Goal: Task Accomplishment & Management: Complete application form

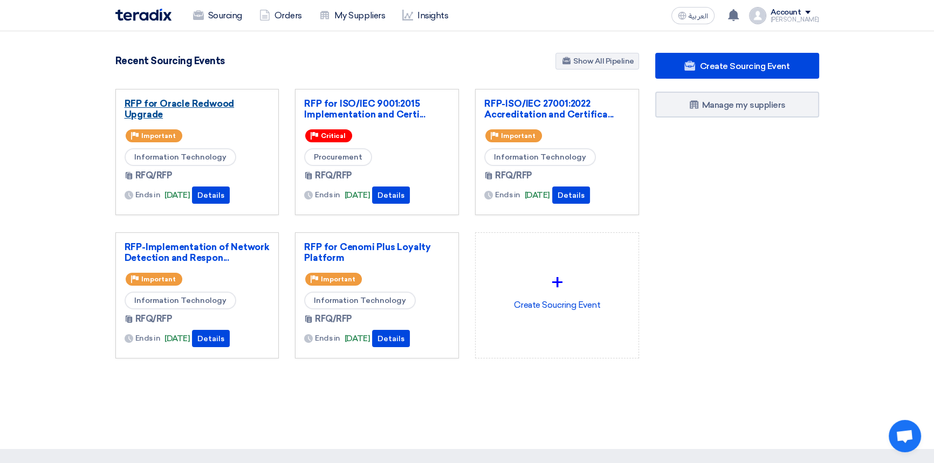
click at [195, 102] on link "RFP for Oracle Redwood Upgrade" at bounding box center [198, 109] width 146 height 22
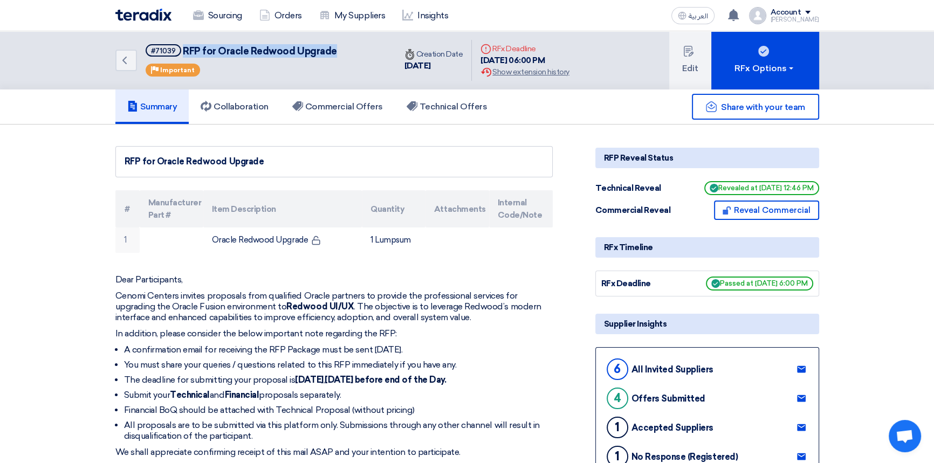
drag, startPoint x: 338, startPoint y: 50, endPoint x: 182, endPoint y: 49, distance: 155.4
click at [182, 49] on div "Back #71039 RFP for Oracle Redwood Upgrade Priority Important" at bounding box center [255, 60] width 280 height 58
copy span "RFP for Oracle Redwood Upgrade"
click at [306, 155] on div "RFP for Oracle Redwood Upgrade" at bounding box center [334, 161] width 419 height 13
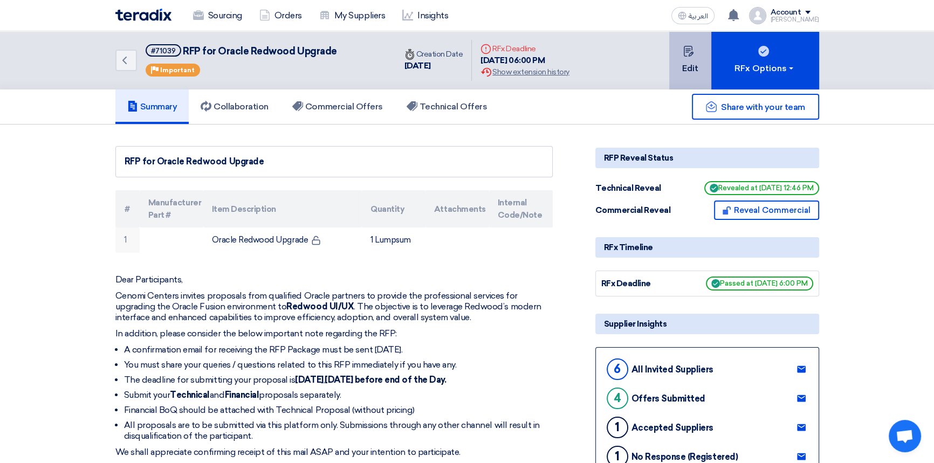
click at [689, 57] on button "Edit" at bounding box center [690, 60] width 42 height 58
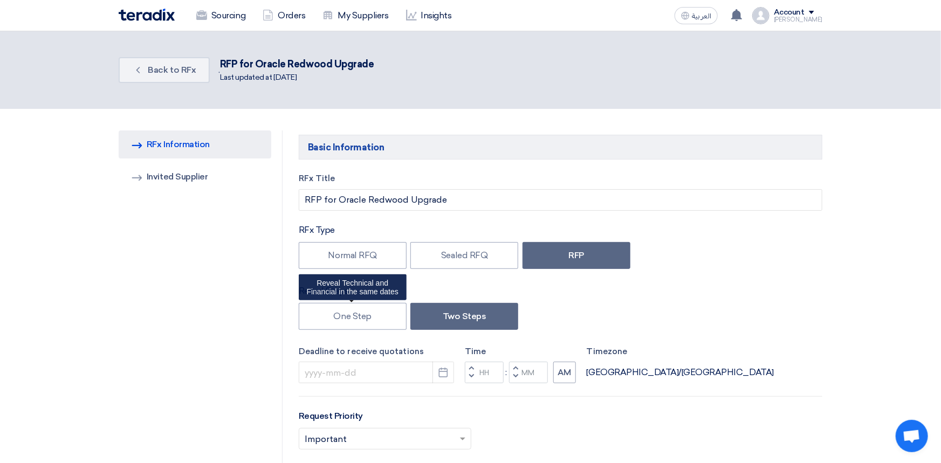
type input "[DATE]"
type input "06"
type input "00"
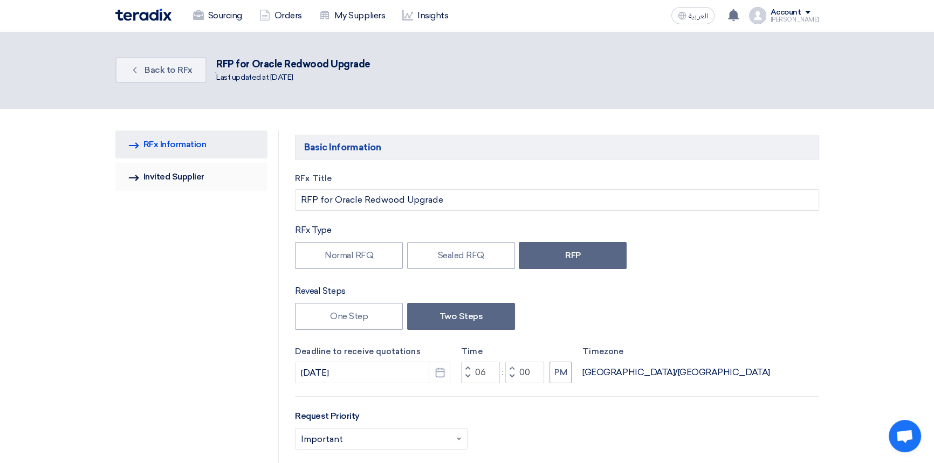
click at [205, 183] on link "Invited Suppliers Invited Supplier" at bounding box center [191, 177] width 153 height 28
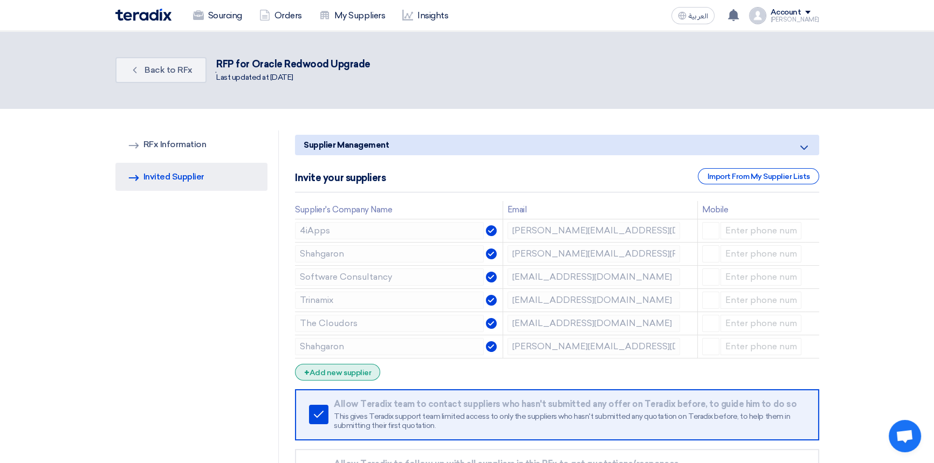
click at [333, 372] on div "+ Add new supplier" at bounding box center [337, 372] width 85 height 17
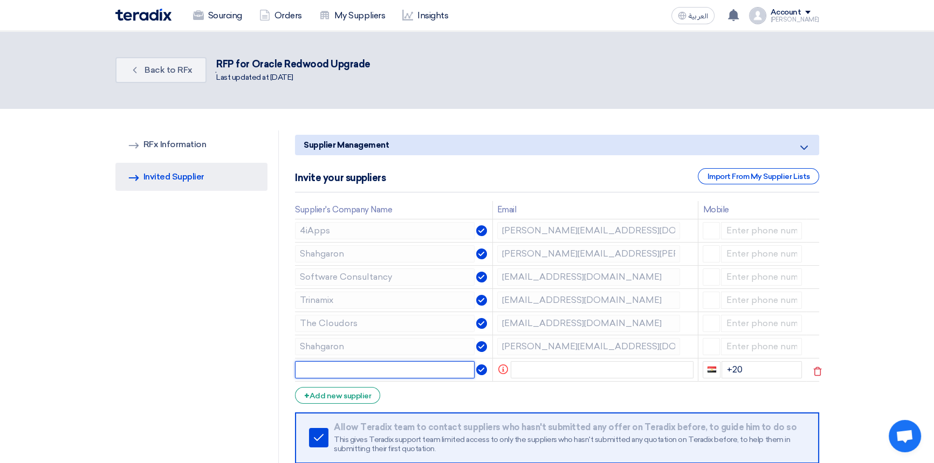
click at [322, 372] on input "text" at bounding box center [385, 369] width 180 height 17
type input "Success Numbers"
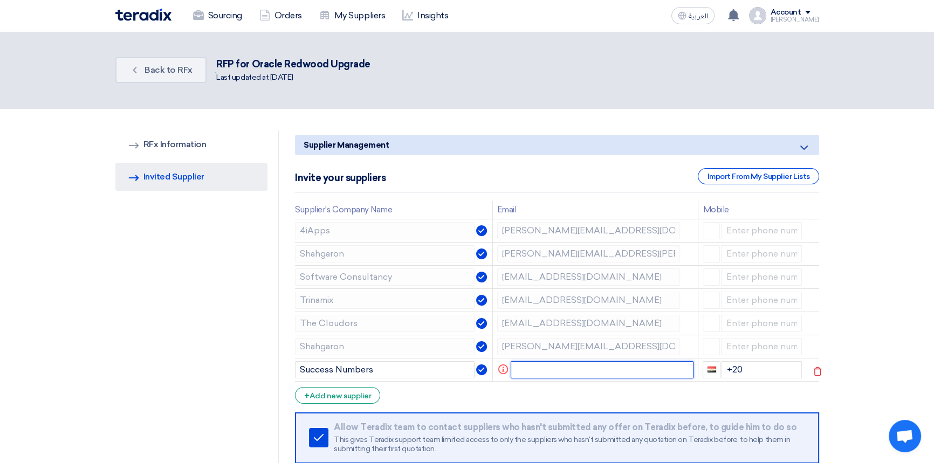
click at [539, 367] on input "text" at bounding box center [602, 369] width 183 height 17
paste input "[EMAIL_ADDRESS][DOMAIN_NAME]"
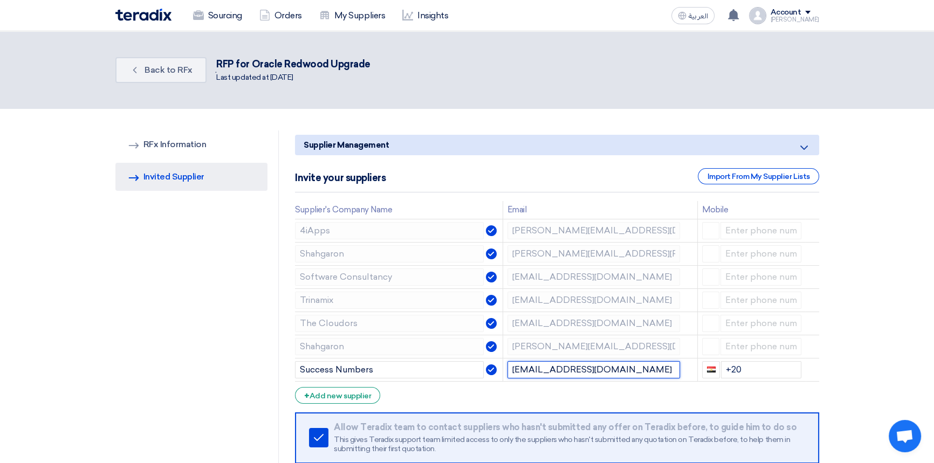
type input "[EMAIL_ADDRESS][DOMAIN_NAME]"
drag, startPoint x: 749, startPoint y: 370, endPoint x: 702, endPoint y: 365, distance: 46.7
click at [702, 365] on div "+20" at bounding box center [751, 369] width 99 height 17
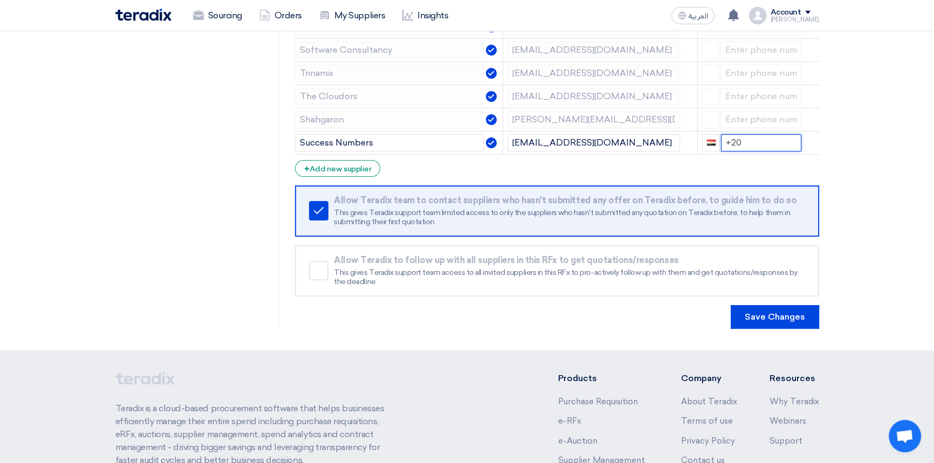
scroll to position [356, 0]
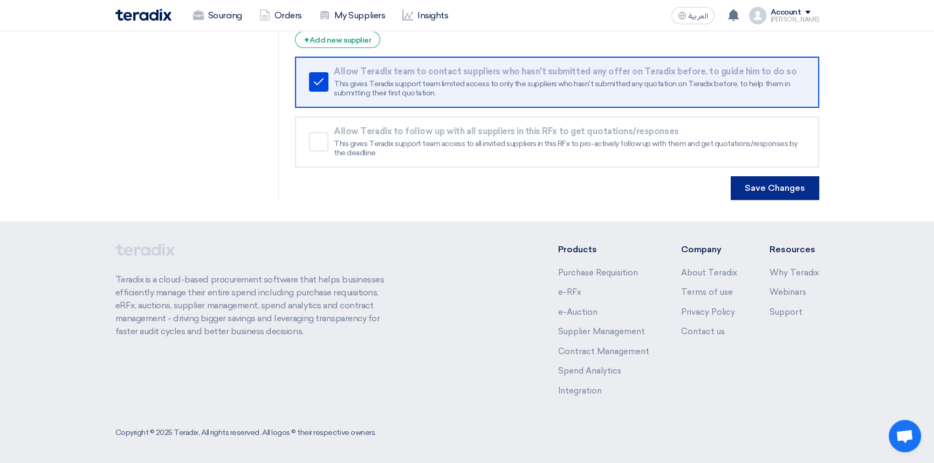
click at [765, 181] on button "Save Changes" at bounding box center [775, 188] width 88 height 24
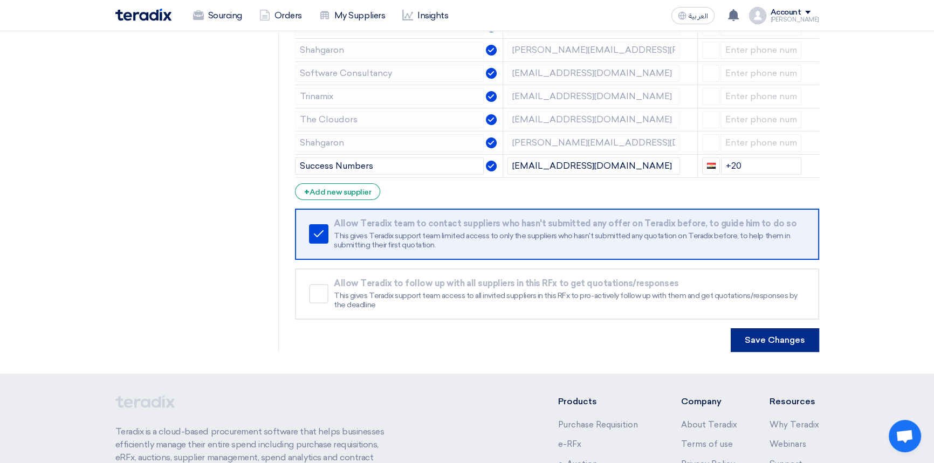
scroll to position [0, 0]
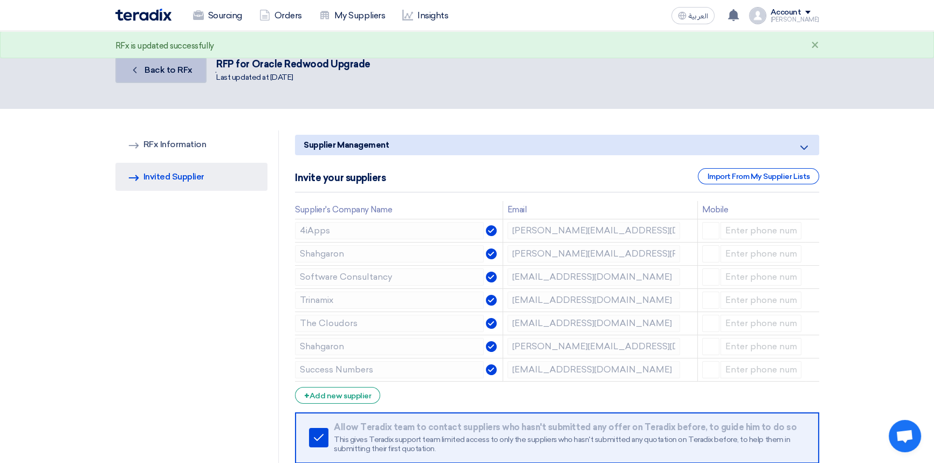
click at [169, 73] on span "Back to RFx" at bounding box center [169, 70] width 48 height 10
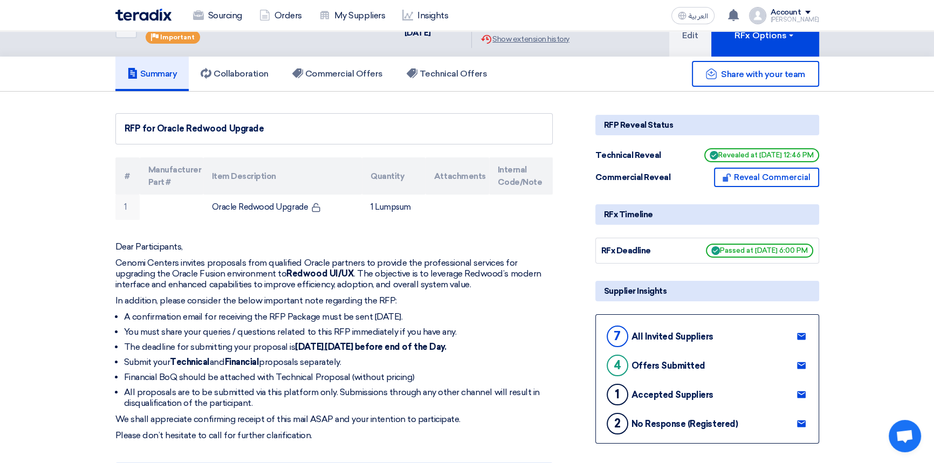
scroll to position [98, 0]
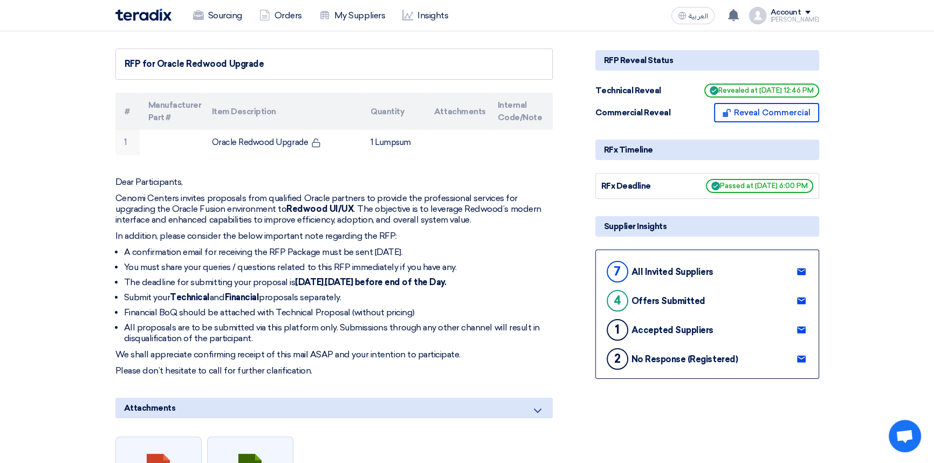
click at [802, 359] on use at bounding box center [801, 359] width 9 height 7
